Goal: Transaction & Acquisition: Purchase product/service

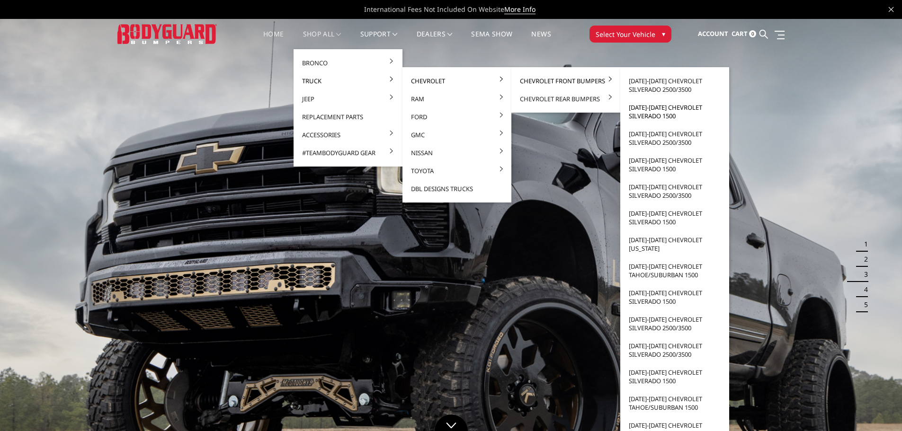
click at [656, 113] on link "[DATE]-[DATE] Chevrolet Silverado 1500" at bounding box center [674, 111] width 101 height 27
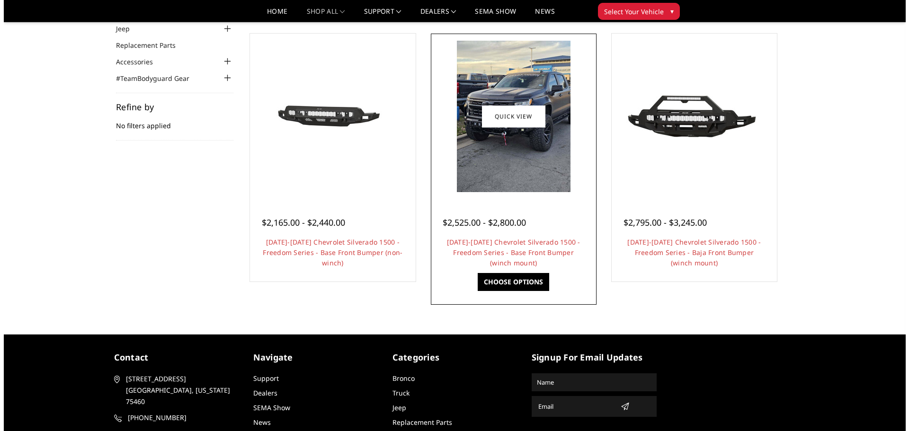
scroll to position [95, 0]
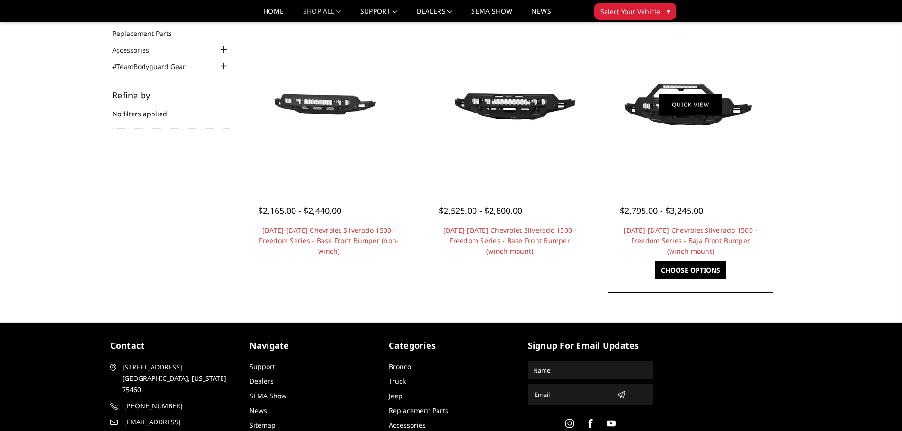
click at [695, 113] on link "Quick view" at bounding box center [690, 104] width 63 height 22
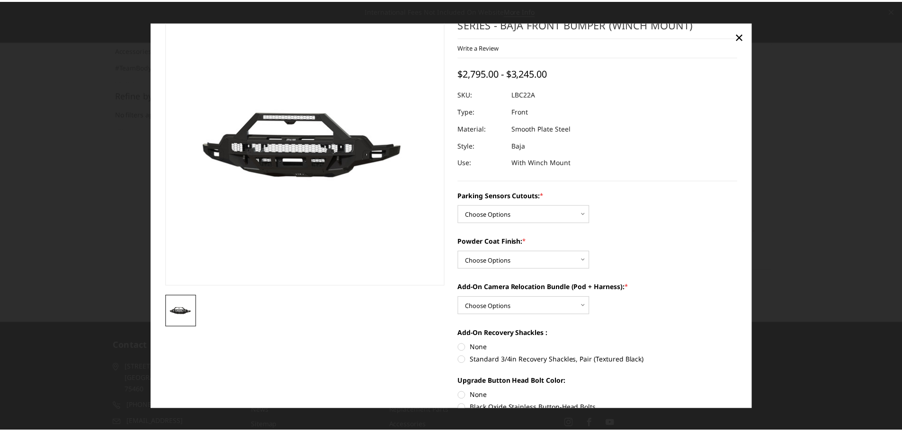
scroll to position [0, 0]
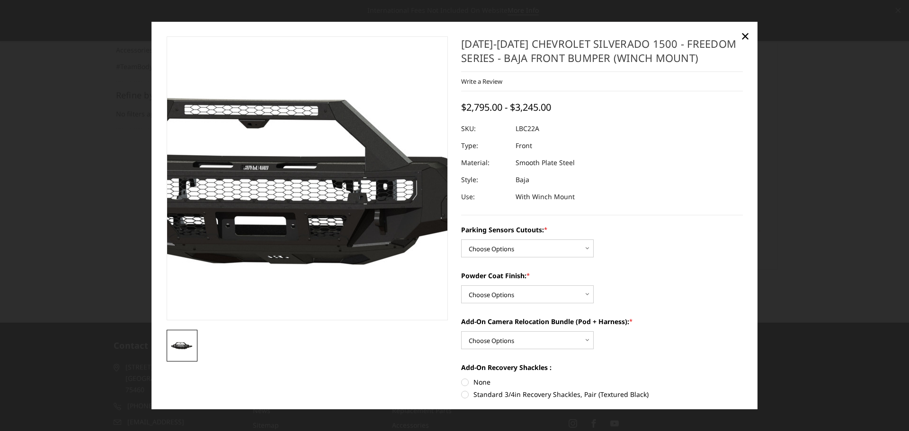
click at [317, 166] on img at bounding box center [292, 181] width 606 height 338
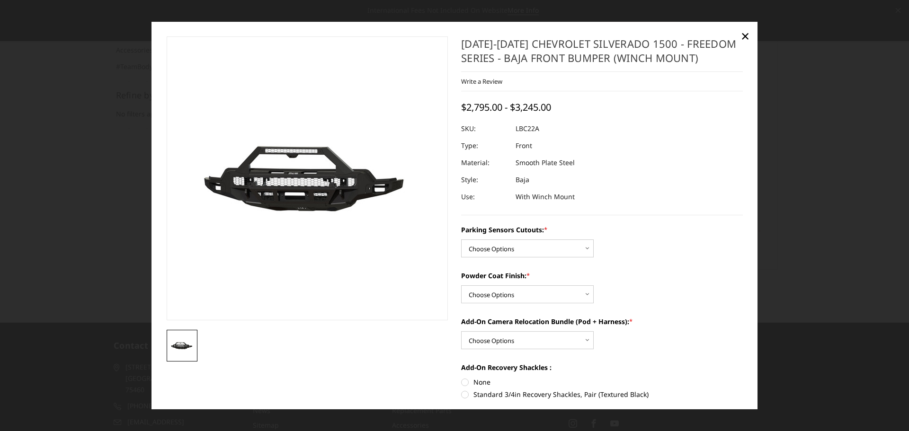
click at [177, 344] on img at bounding box center [182, 346] width 26 height 14
click at [743, 33] on span "×" at bounding box center [745, 36] width 9 height 20
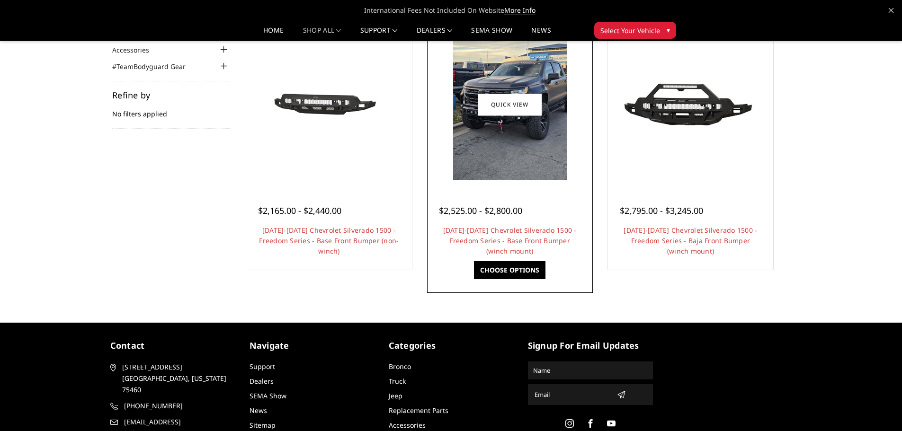
click at [479, 70] on img at bounding box center [510, 104] width 114 height 151
